Goal: Task Accomplishment & Management: Use online tool/utility

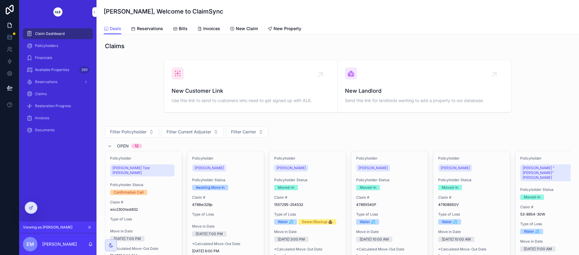
click at [30, 208] on icon at bounding box center [31, 208] width 5 height 5
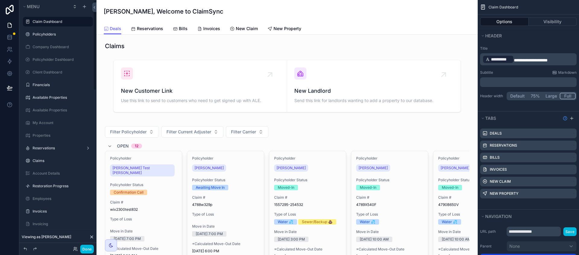
click at [90, 248] on button "Done" at bounding box center [87, 249] width 14 height 9
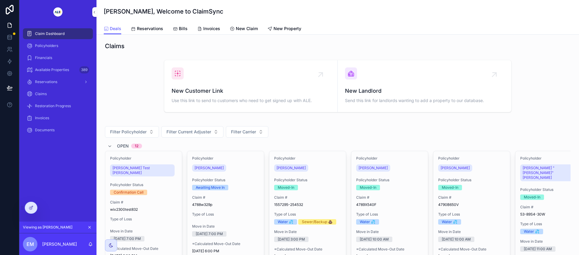
click at [0, 0] on icon at bounding box center [0, 0] width 0 height 0
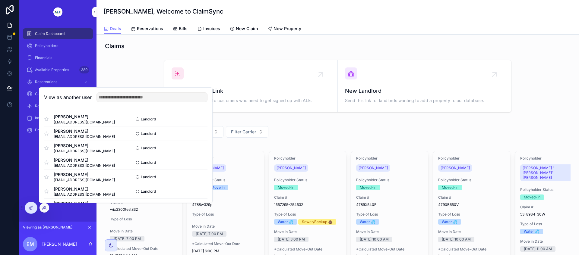
click at [0, 0] on button "Select" at bounding box center [0, 0] width 0 height 0
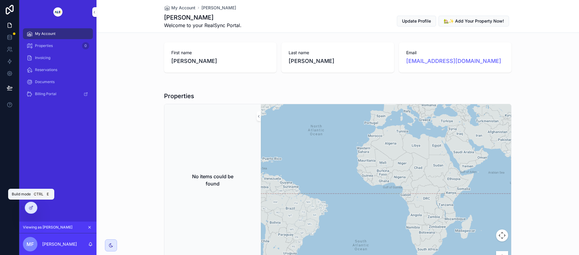
click at [31, 207] on icon at bounding box center [31, 207] width 2 height 2
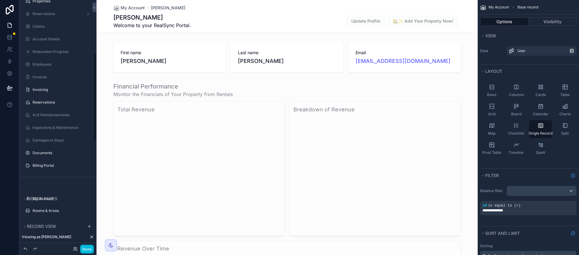
scroll to position [151, 0]
click at [0, 0] on icon "scrollable content" at bounding box center [0, 0] width 0 height 0
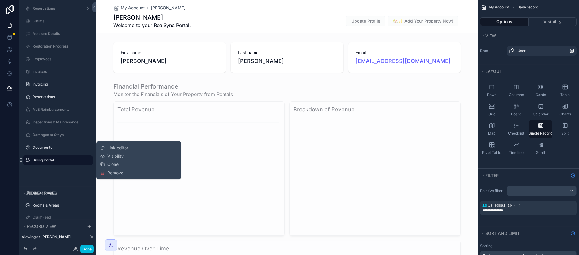
click at [119, 148] on span "Link editor" at bounding box center [117, 148] width 21 height 6
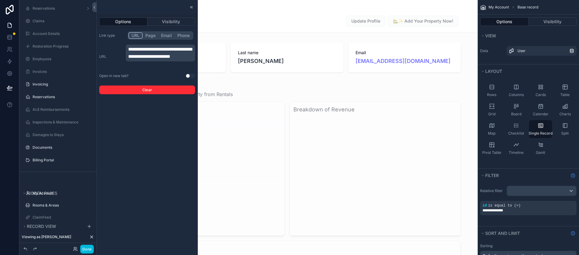
click at [188, 76] on button "Use setting" at bounding box center [190, 76] width 10 height 5
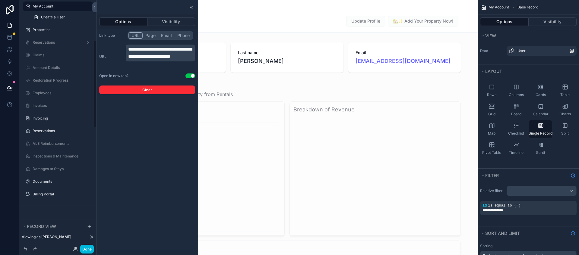
scroll to position [113, 0]
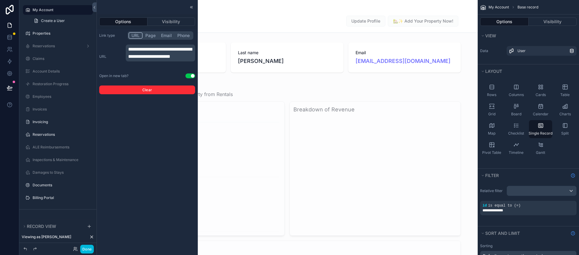
click at [190, 7] on icon at bounding box center [190, 7] width 1 height 2
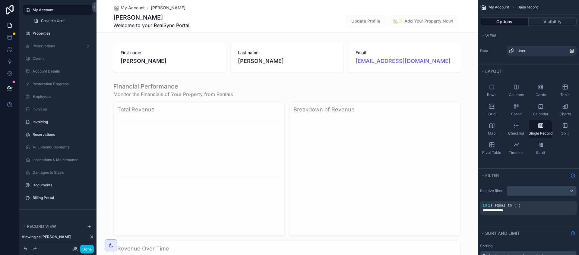
click at [29, 199] on icon "scrollable content" at bounding box center [27, 198] width 5 height 5
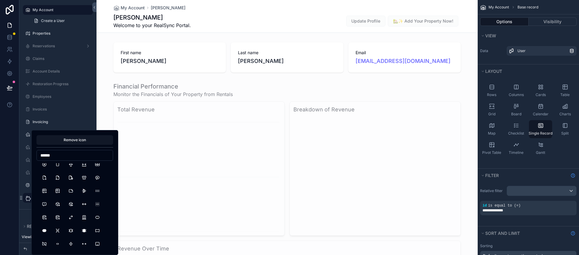
scroll to position [75, 0]
type input "******"
click at [58, 212] on button "DatabaseImport" at bounding box center [57, 212] width 11 height 11
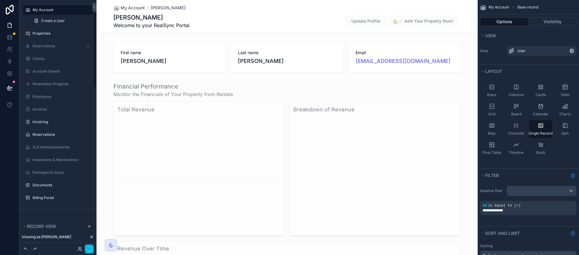
scroll to position [0, 0]
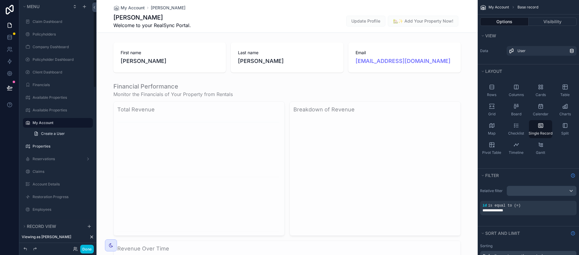
click at [90, 248] on button "Done" at bounding box center [87, 249] width 14 height 9
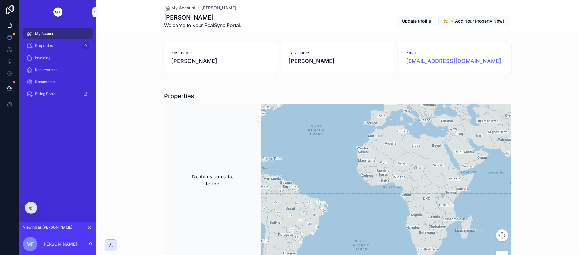
click at [50, 94] on span "Billing Portal" at bounding box center [45, 94] width 21 height 5
drag, startPoint x: 6, startPoint y: 39, endPoint x: 13, endPoint y: 39, distance: 6.9
click at [7, 39] on icon at bounding box center [10, 37] width 6 height 6
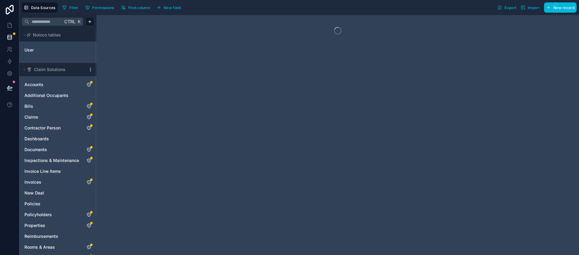
click at [41, 6] on span "Data Sources" at bounding box center [43, 7] width 24 height 5
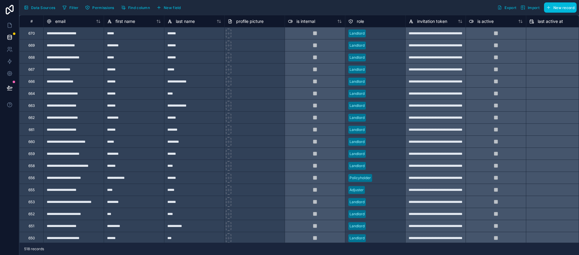
click at [34, 8] on span "Data Sources" at bounding box center [43, 7] width 24 height 5
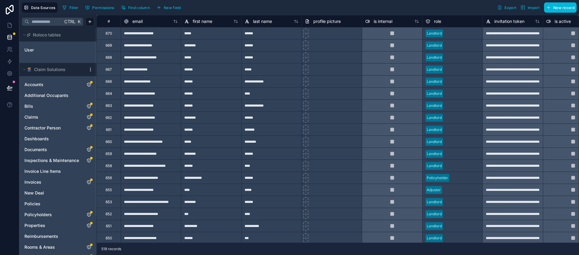
click at [90, 24] on html "**********" at bounding box center [289, 127] width 579 height 255
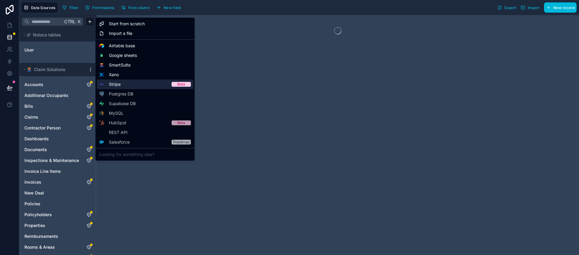
click at [113, 83] on span "Stripe" at bounding box center [115, 84] width 12 height 6
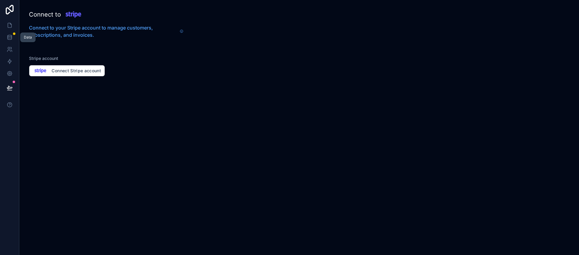
click at [11, 38] on icon at bounding box center [10, 37] width 4 height 2
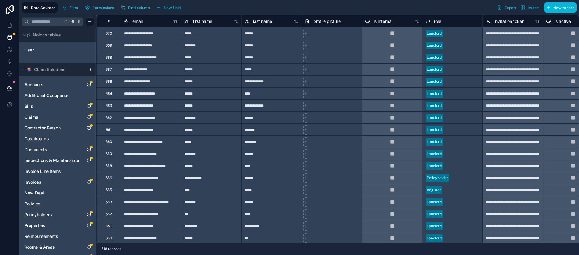
click at [91, 21] on html "**********" at bounding box center [289, 127] width 579 height 255
